Goal: Obtain resource: Obtain resource

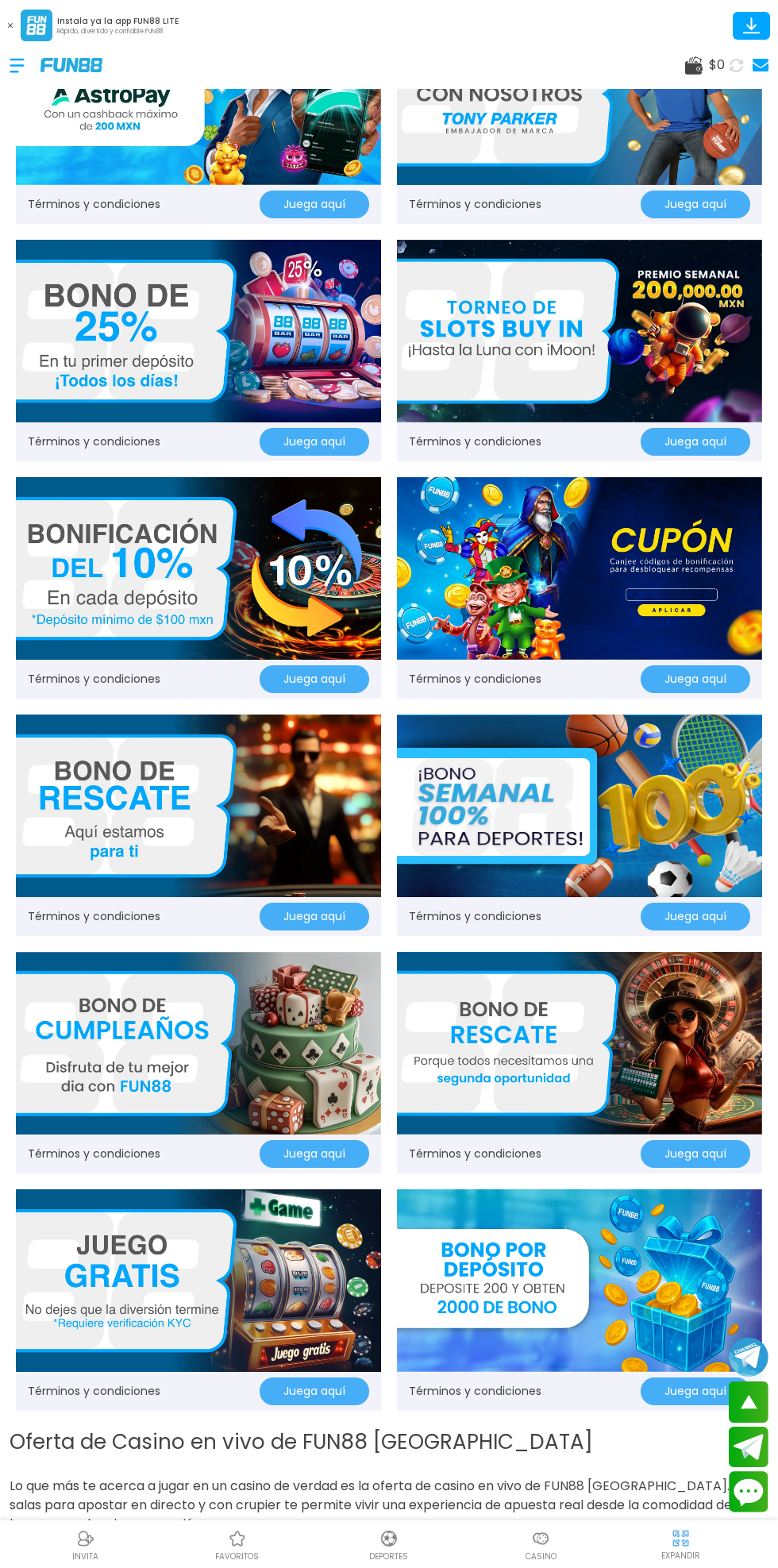
scroll to position [301, 0]
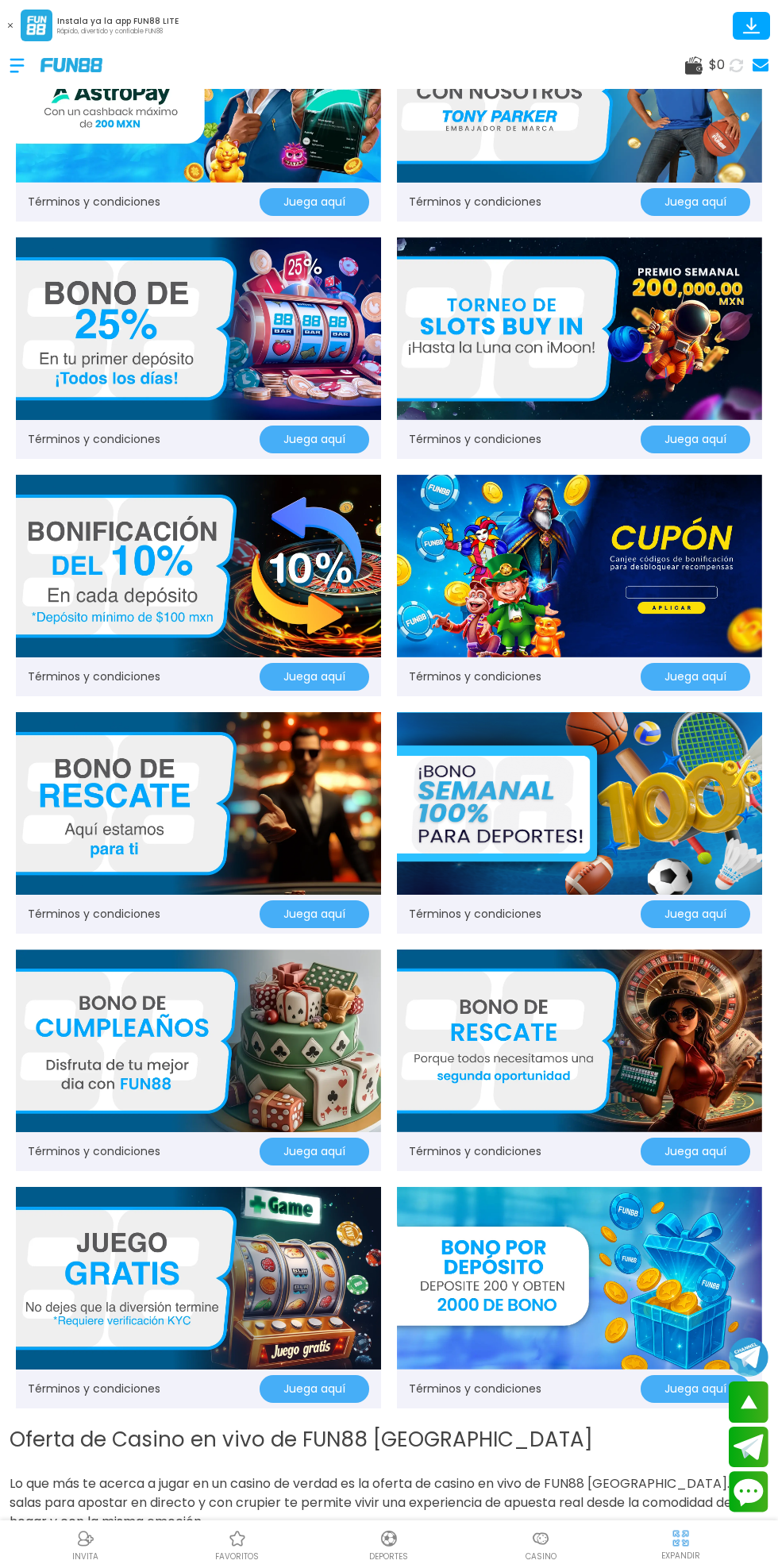
click at [340, 1359] on img at bounding box center [199, 1278] width 365 height 182
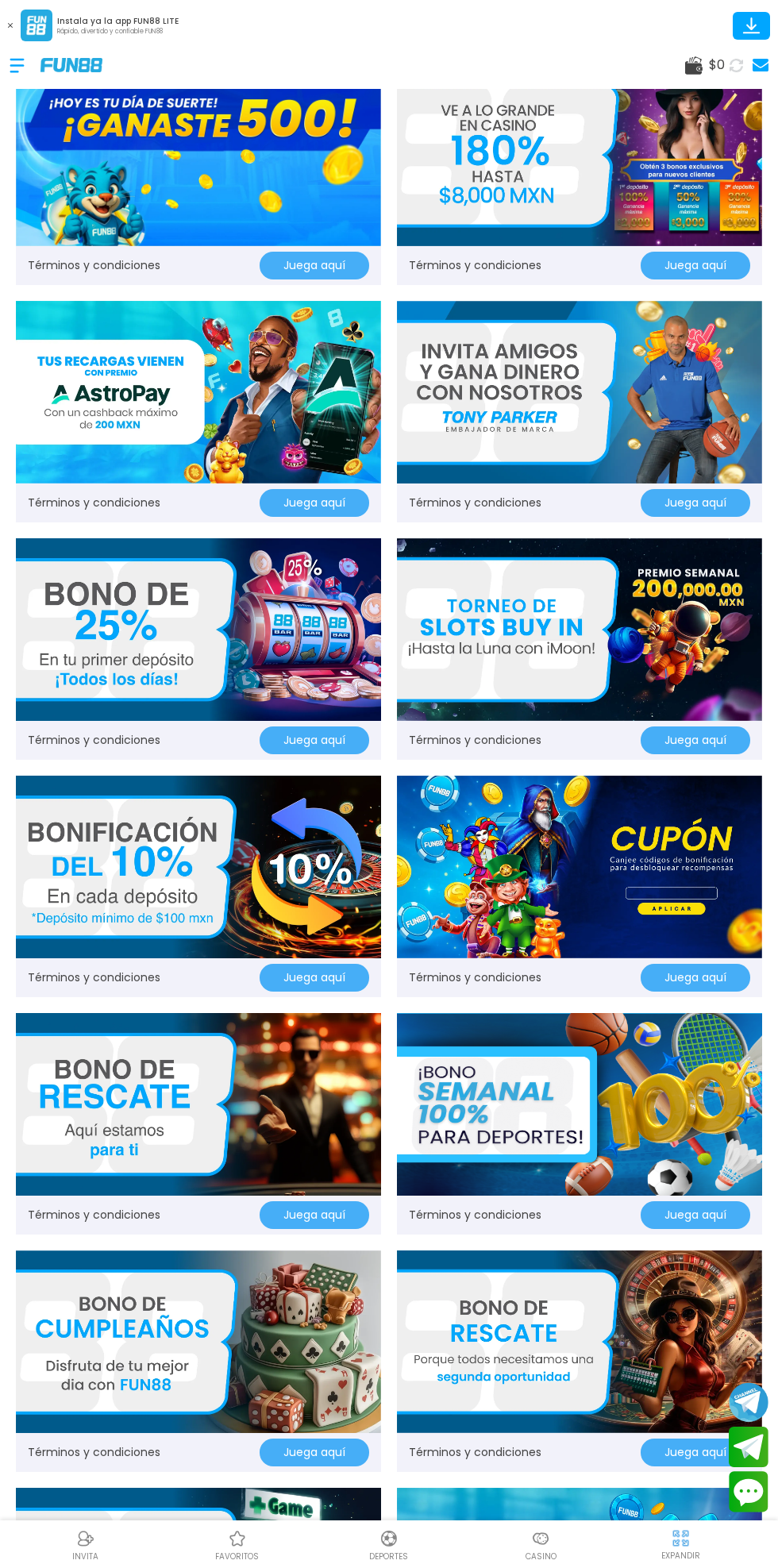
click at [138, 168] on img at bounding box center [199, 155] width 365 height 182
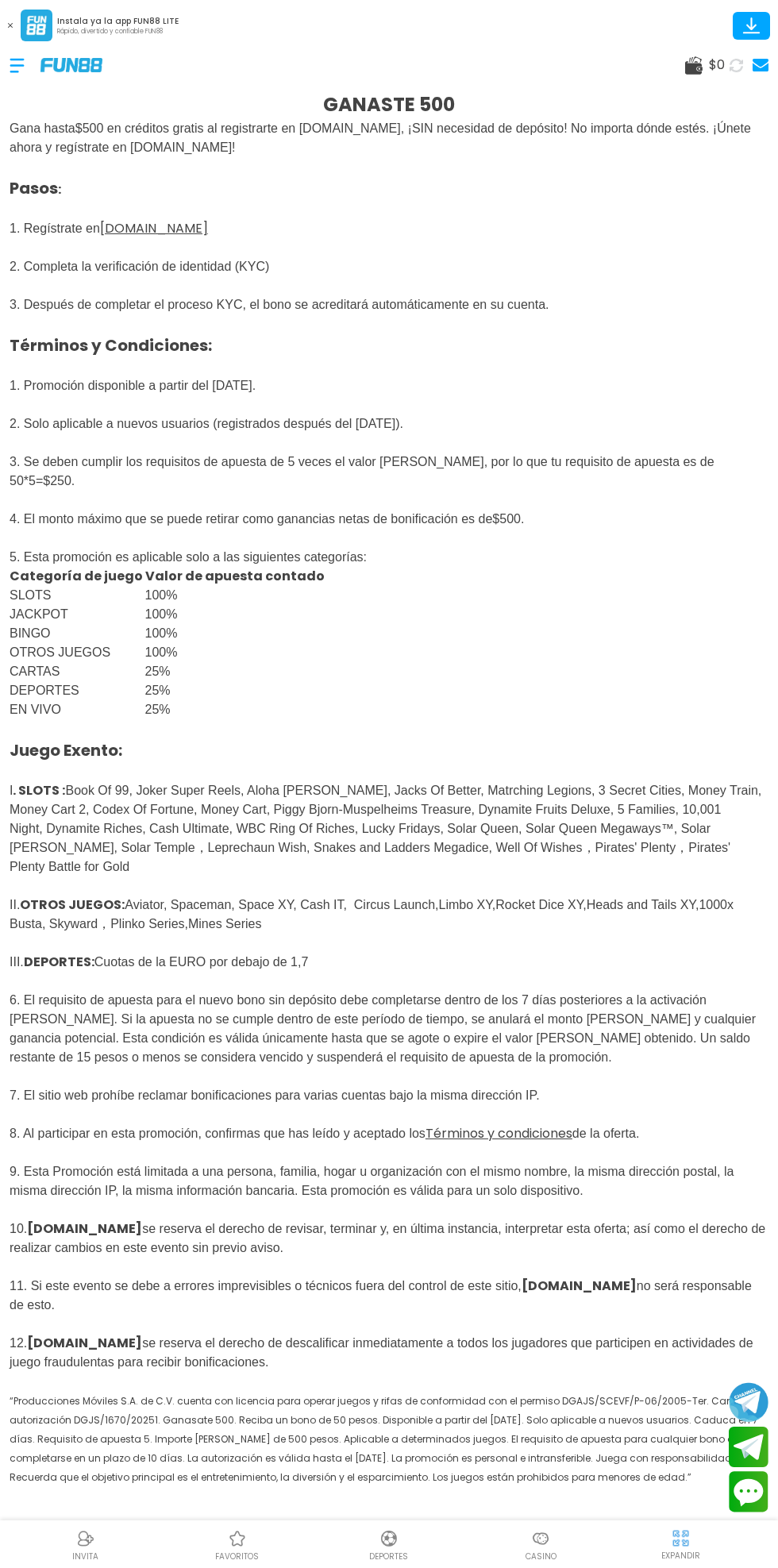
click at [25, 58] on div at bounding box center [25, 65] width 31 height 47
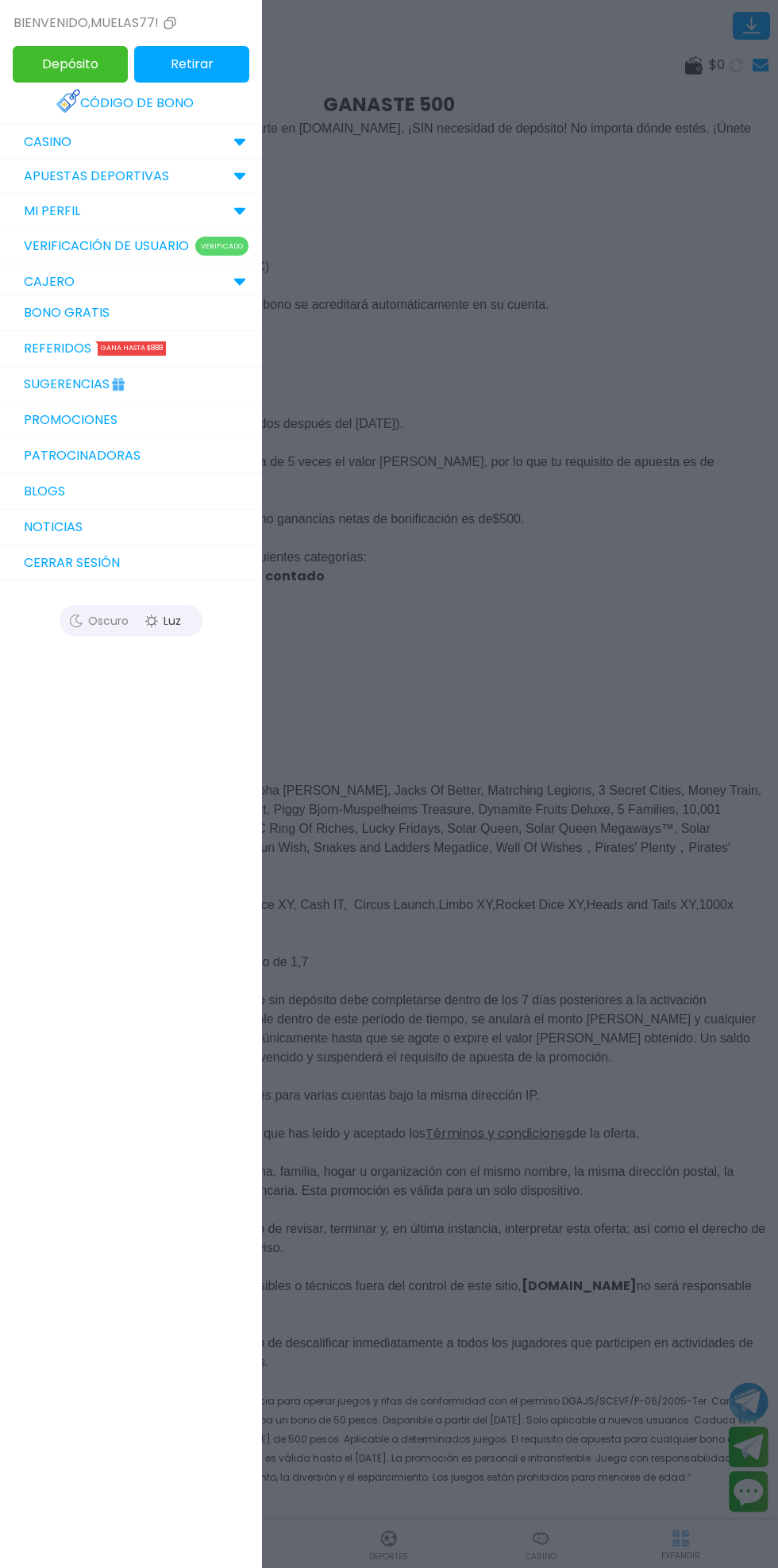
click at [43, 314] on link "Bono Gratis" at bounding box center [130, 314] width 262 height 36
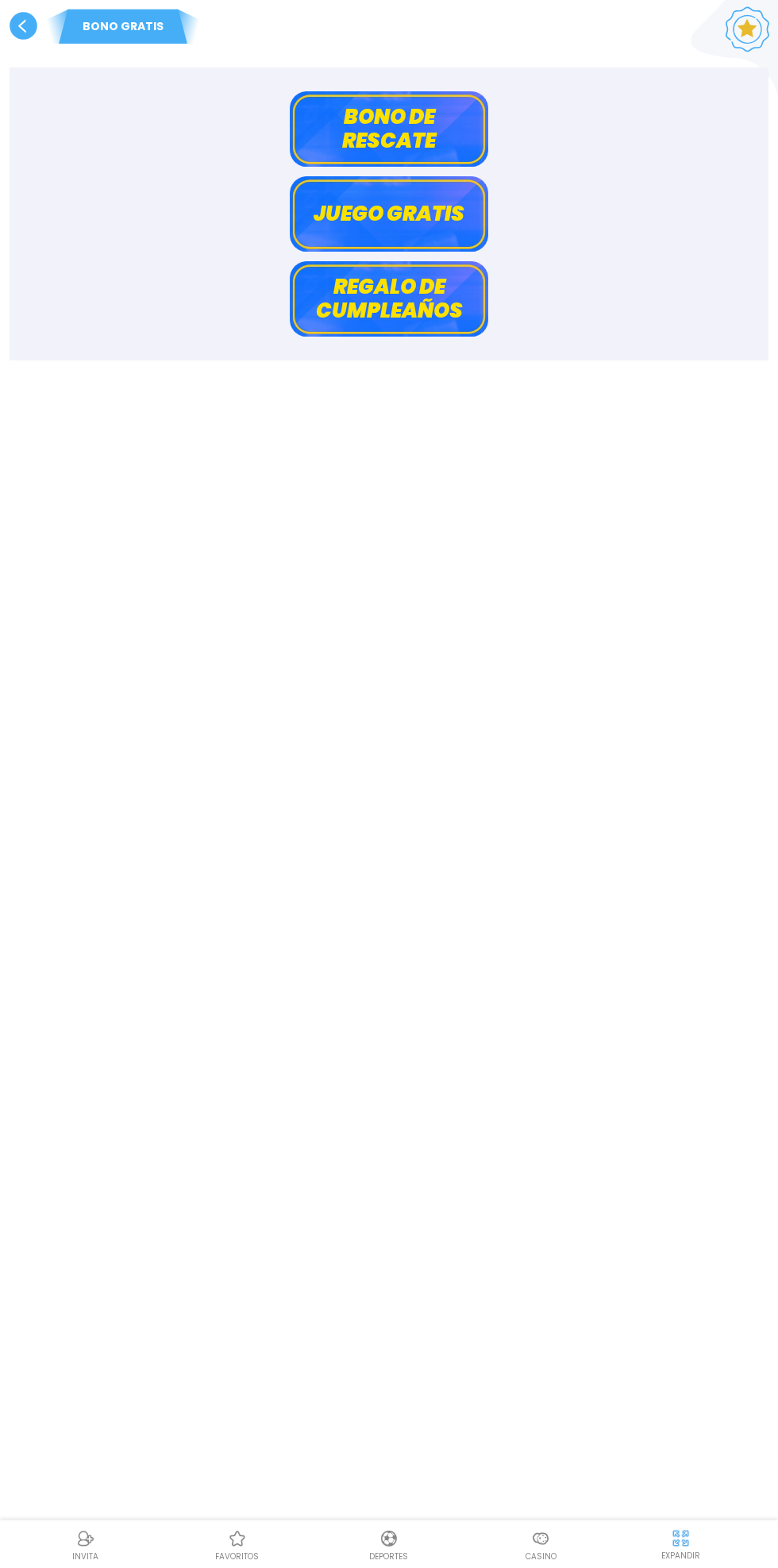
click at [21, 27] on use at bounding box center [23, 26] width 28 height 28
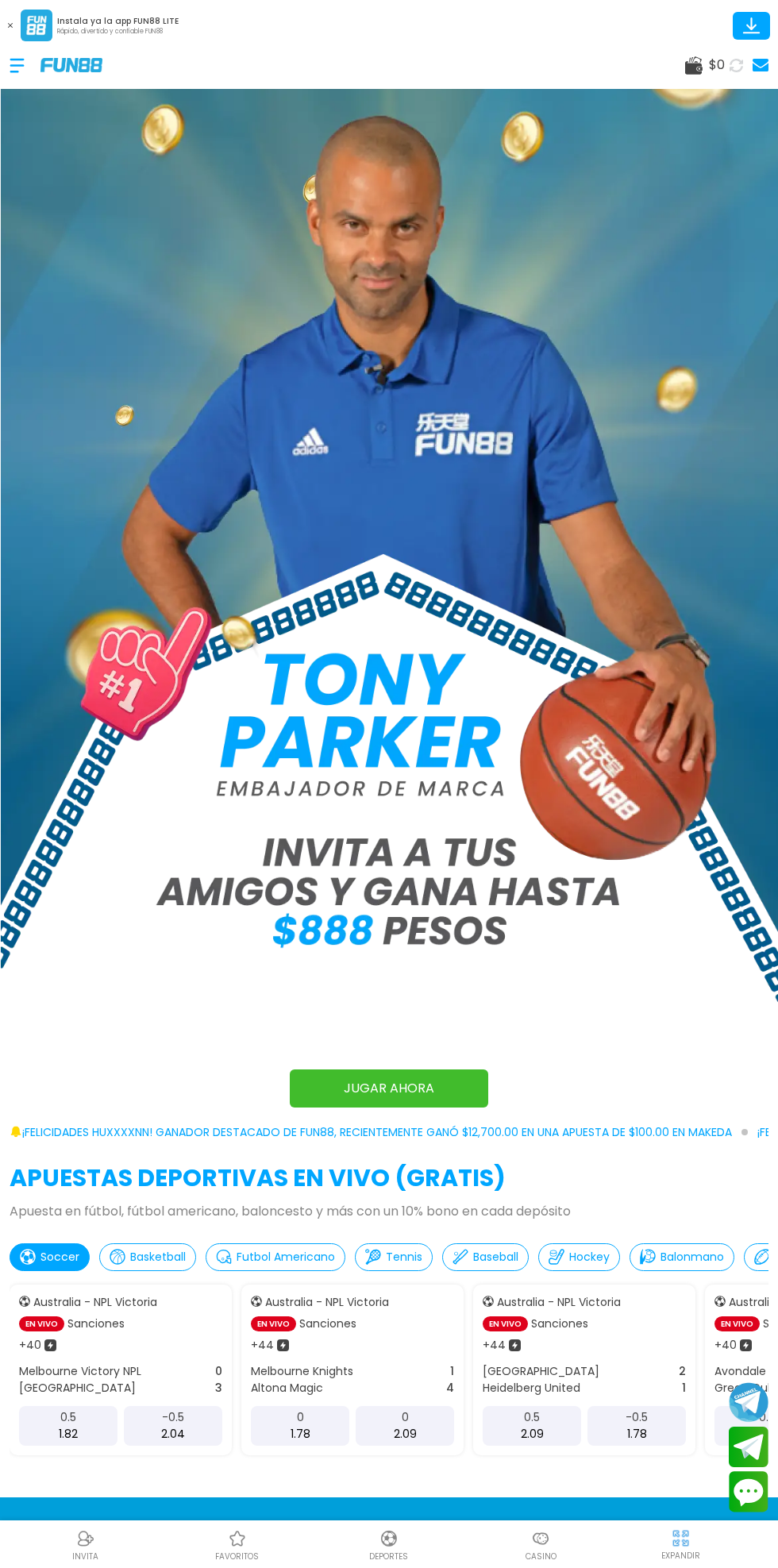
click at [30, 66] on div at bounding box center [25, 65] width 31 height 47
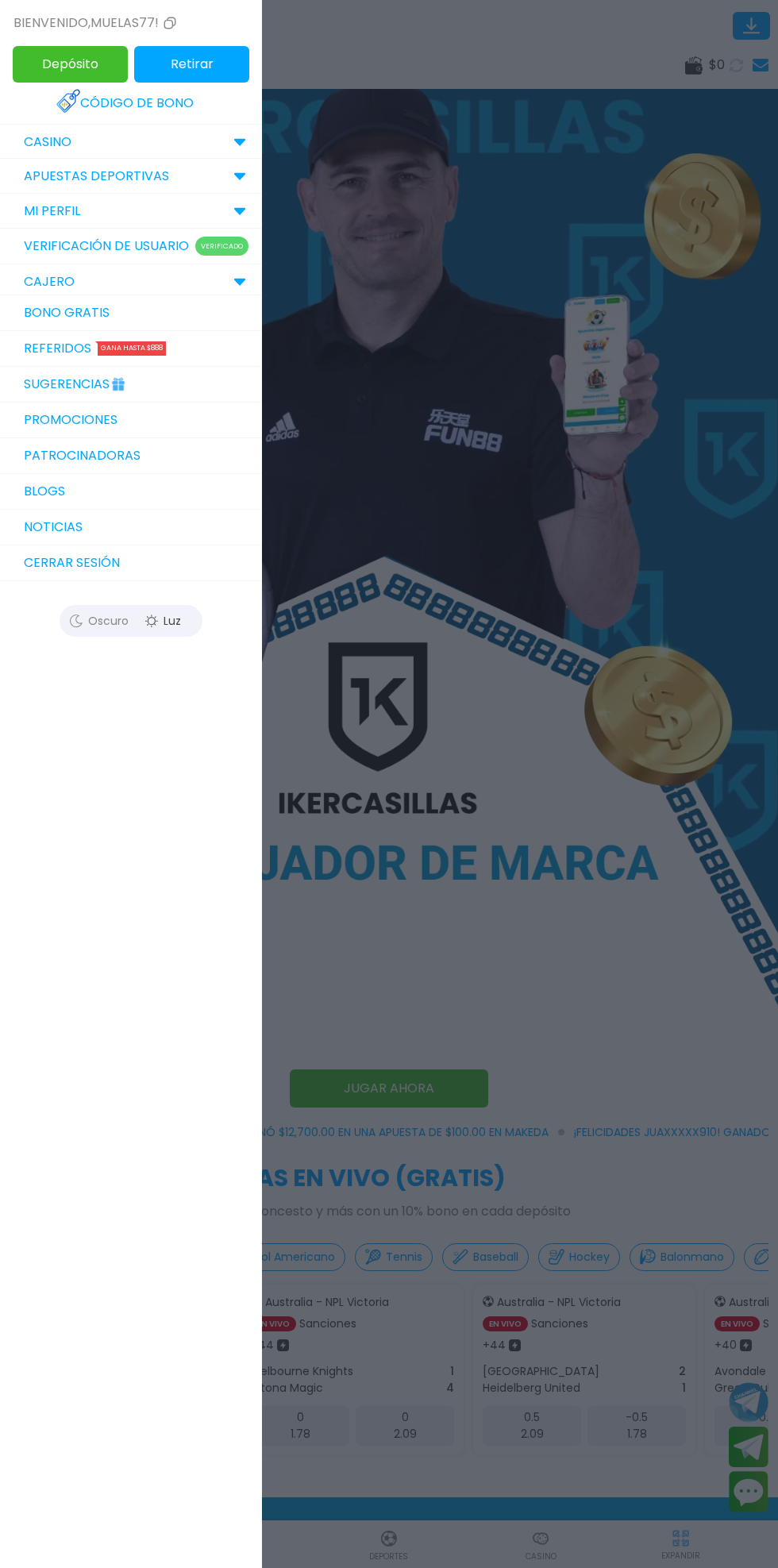
click at [67, 245] on link "Verificación de Usuario Verificado" at bounding box center [130, 246] width 262 height 36
